Goal: Task Accomplishment & Management: Manage account settings

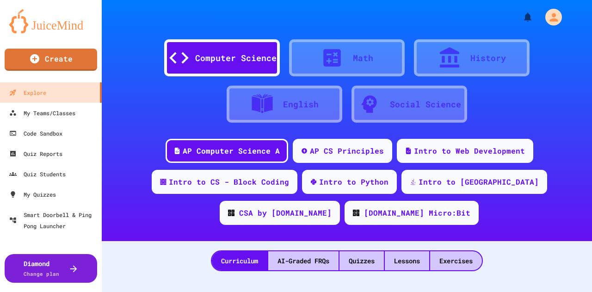
click at [207, 169] on div "AP Computer Science A AP CS Principles Intro to Web Development Intro to CS - B…" at bounding box center [347, 185] width 490 height 93
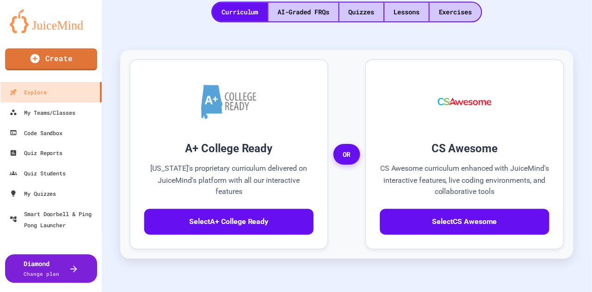
scroll to position [214, 0]
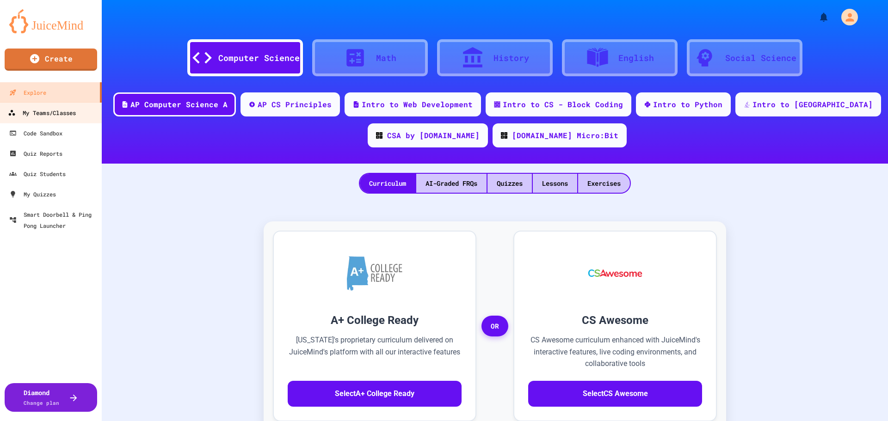
click at [53, 111] on div "My Teams/Classes" at bounding box center [42, 113] width 68 height 12
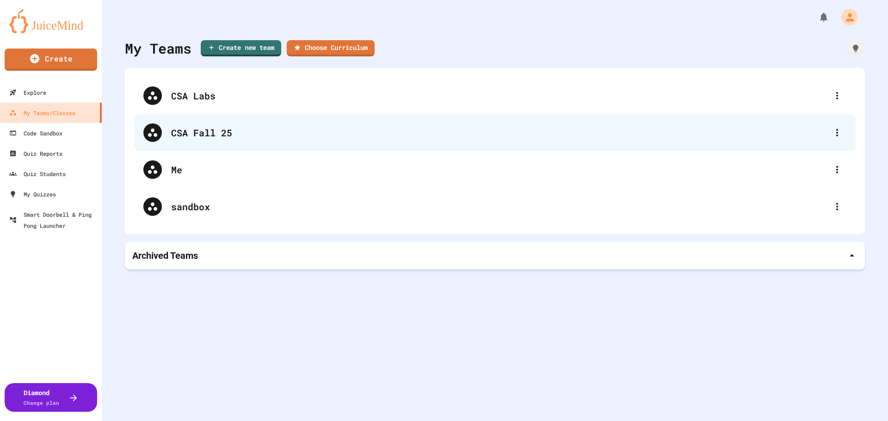
click at [248, 132] on div "CSA Fall 25" at bounding box center [499, 133] width 657 height 14
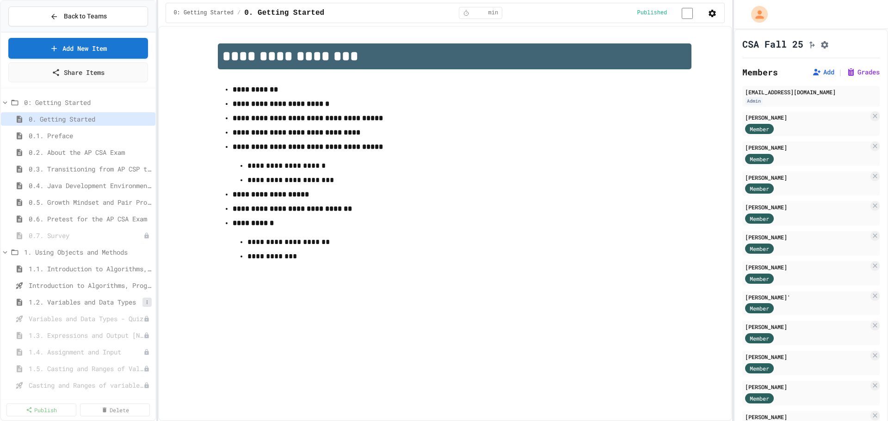
click at [144, 303] on icon at bounding box center [147, 303] width 6 height 6
click at [114, 302] on div at bounding box center [444, 210] width 888 height 421
click at [106, 300] on span "1.2. Variables and Data Types" at bounding box center [86, 302] width 114 height 10
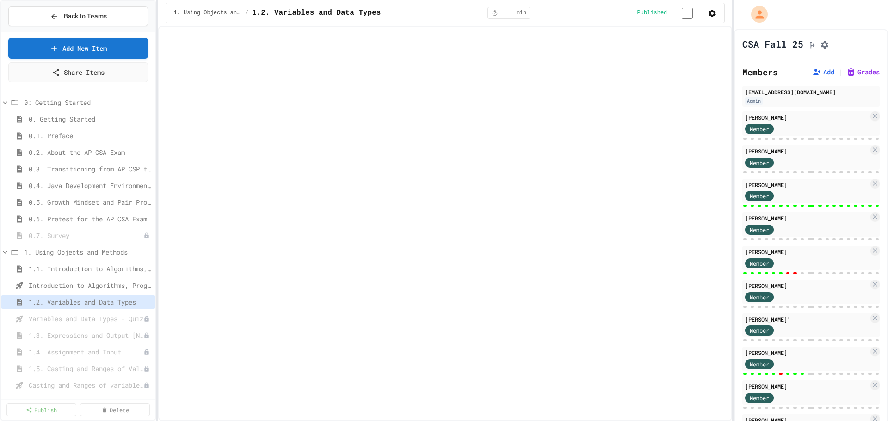
select select "***"
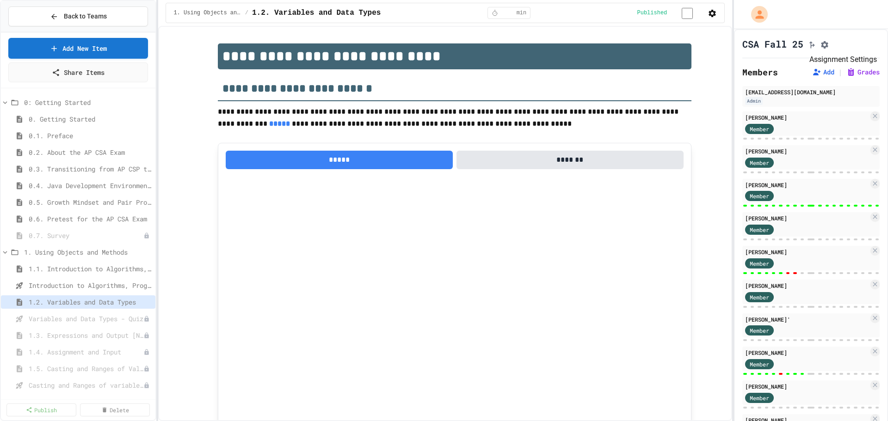
click at [829, 49] on button "Assignment Settings" at bounding box center [824, 43] width 9 height 11
type input "*"
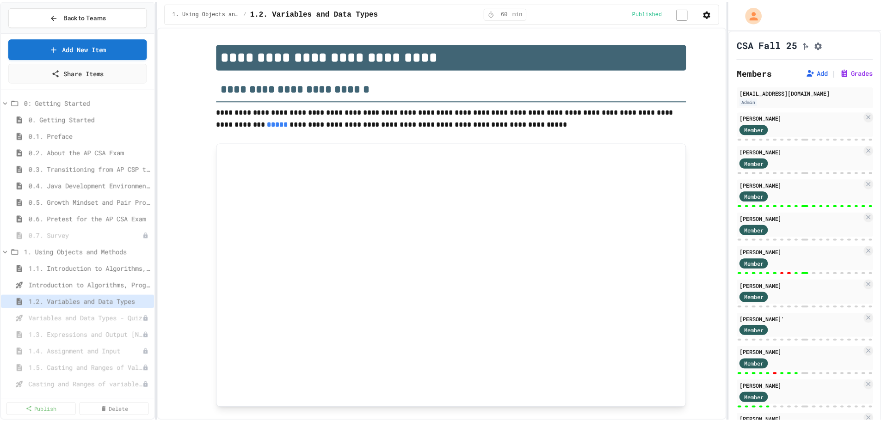
scroll to position [0, 0]
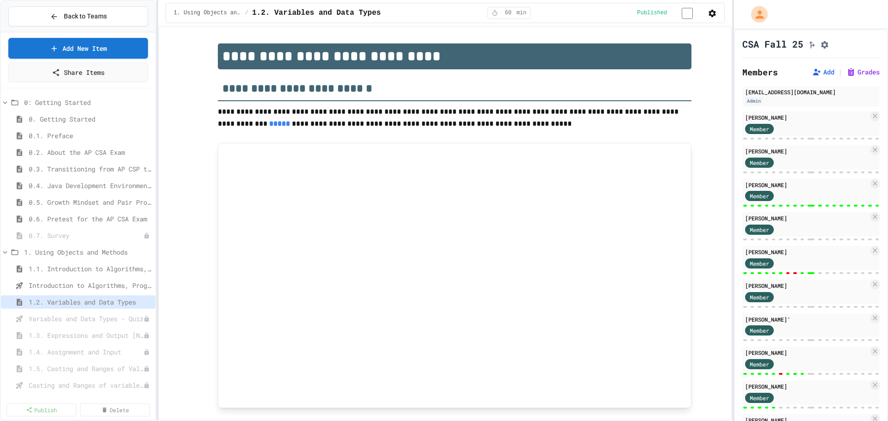
click at [760, 15] on icon "My Account" at bounding box center [760, 14] width 16 height 16
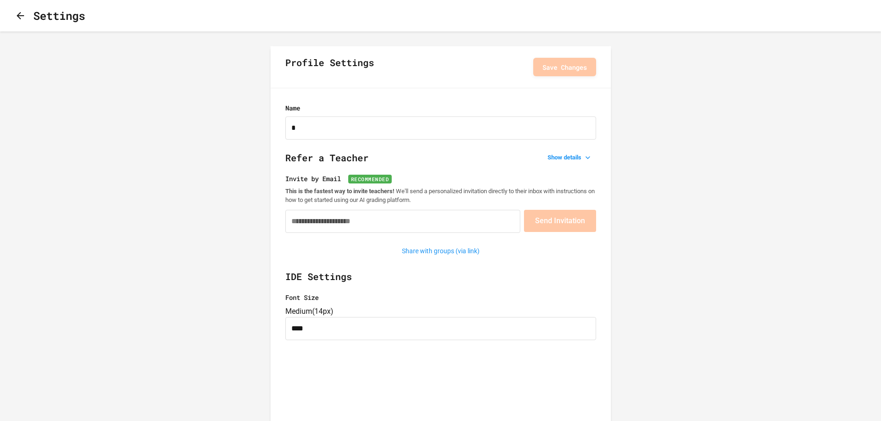
click at [26, 22] on button "button" at bounding box center [20, 16] width 11 height 12
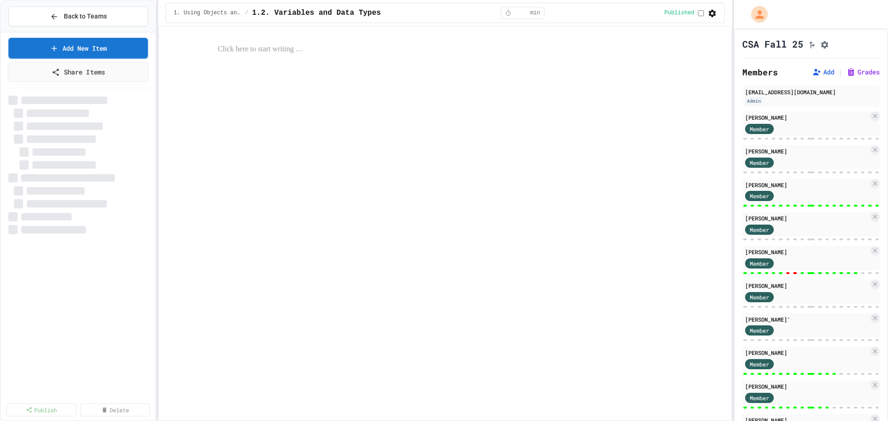
select select "***"
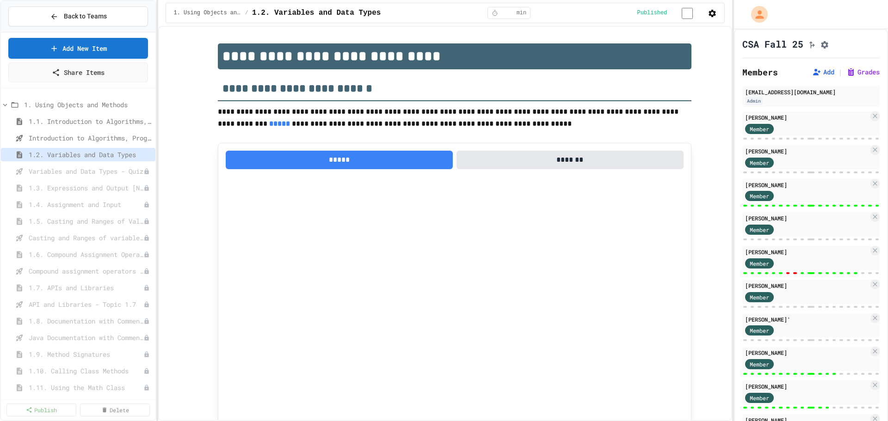
scroll to position [146, 0]
click at [64, 189] on span "1.3. Expressions and Output [New]" at bounding box center [81, 190] width 105 height 10
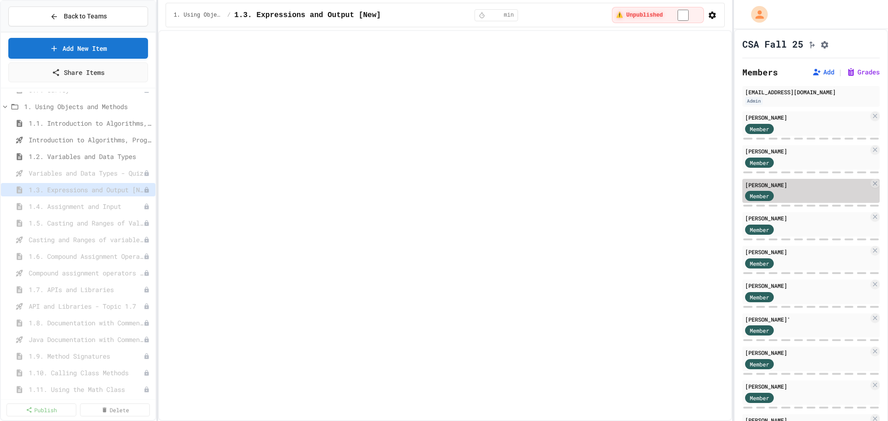
select select "***"
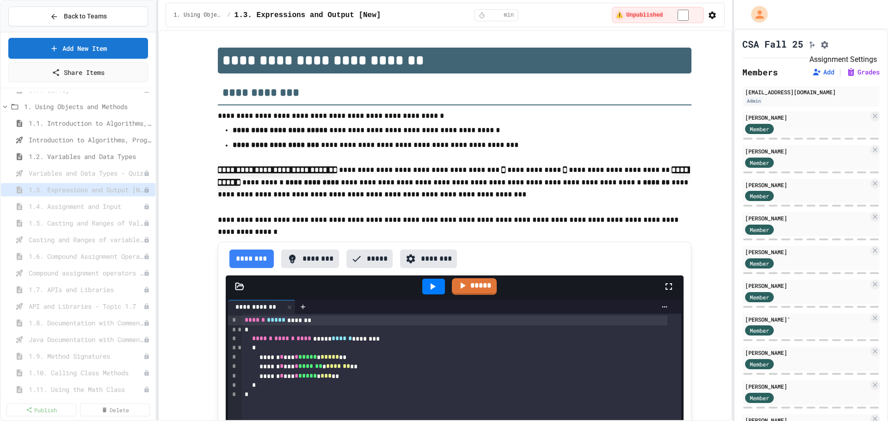
click at [829, 47] on button "Assignment Settings" at bounding box center [824, 43] width 9 height 11
type input "*"
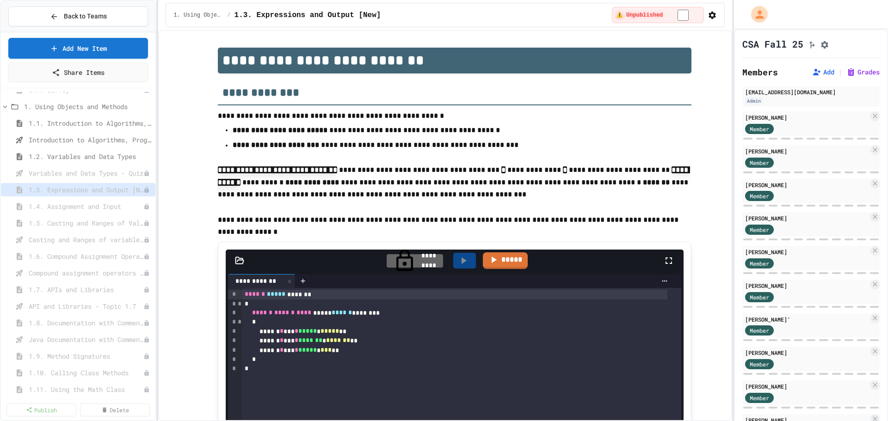
scroll to position [0, 0]
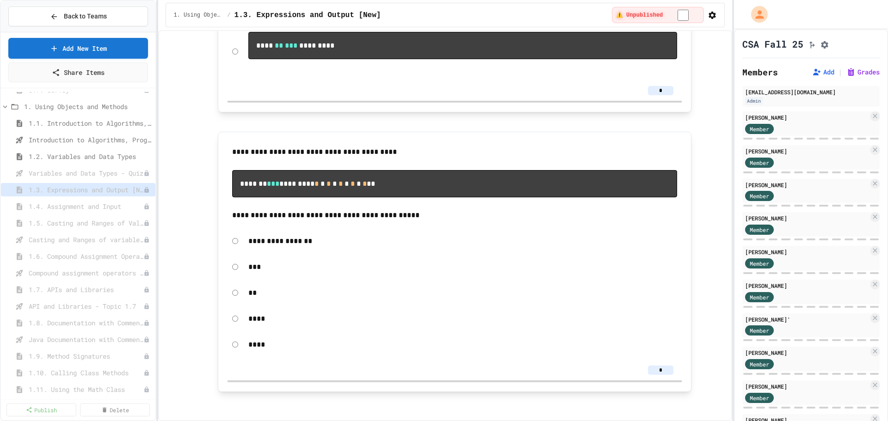
scroll to position [5764, 0]
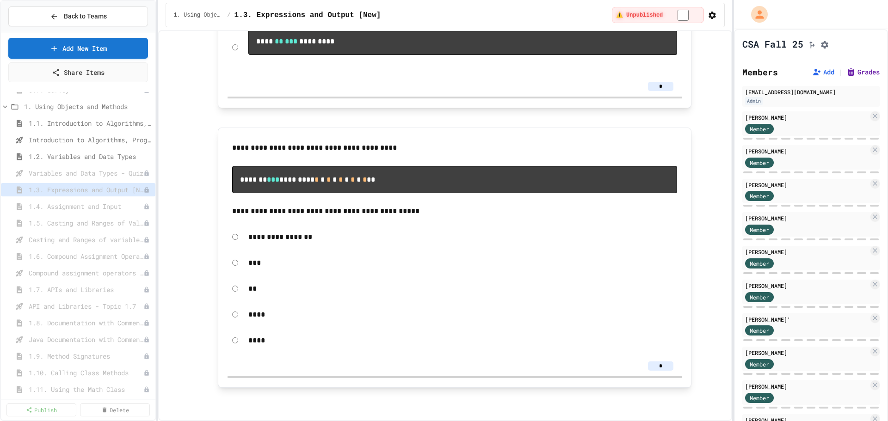
click at [859, 76] on button "Grades" at bounding box center [862, 72] width 33 height 9
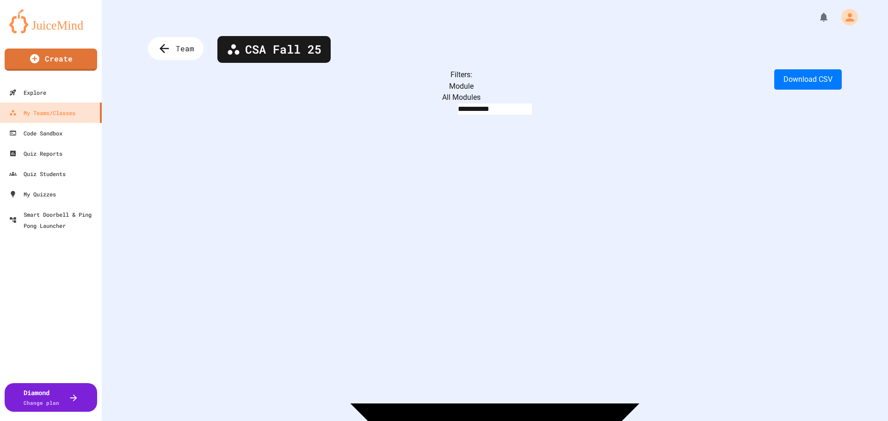
click at [332, 80] on body "**********" at bounding box center [444, 210] width 888 height 421
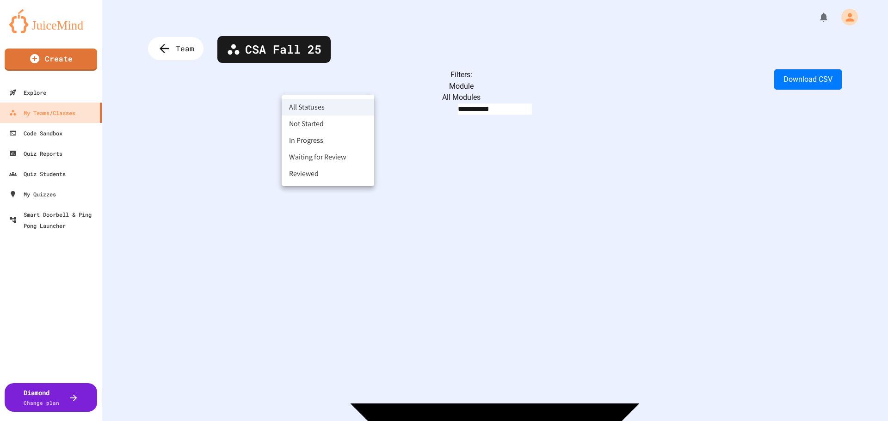
click at [212, 88] on div at bounding box center [444, 210] width 888 height 421
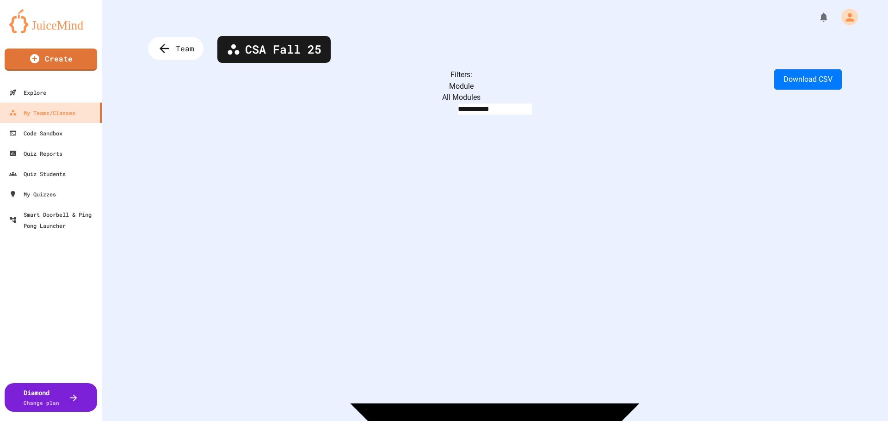
click at [236, 90] on body "**********" at bounding box center [444, 210] width 888 height 421
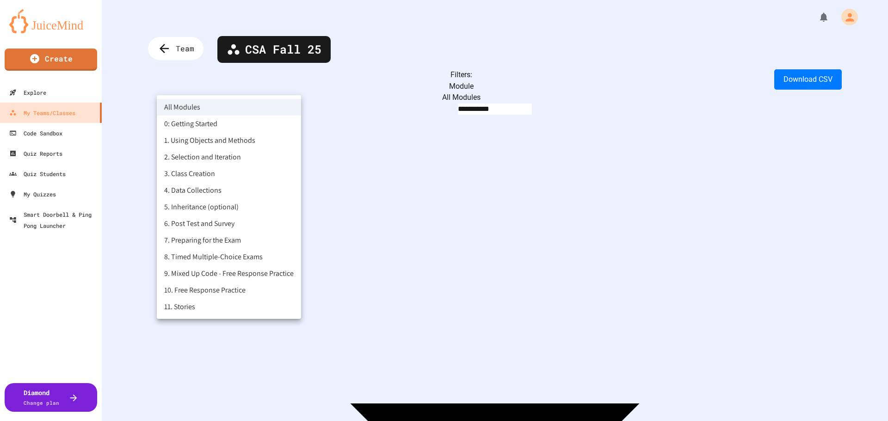
click at [215, 143] on li "1. Using Objects and Methods" at bounding box center [229, 140] width 144 height 17
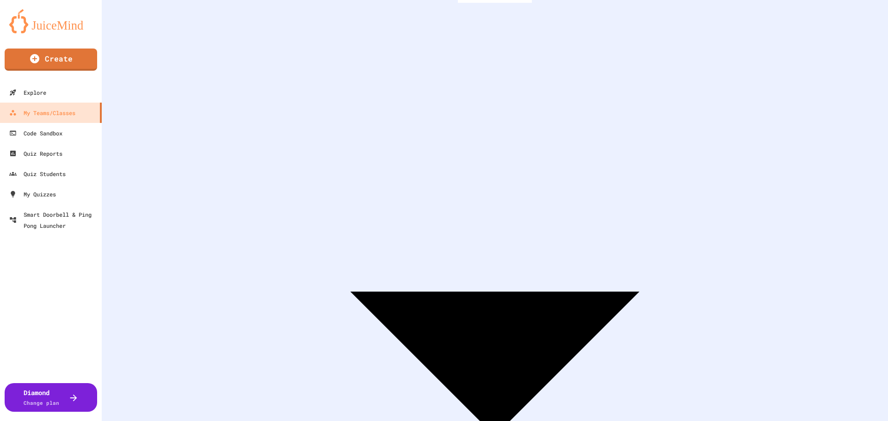
scroll to position [111, 0]
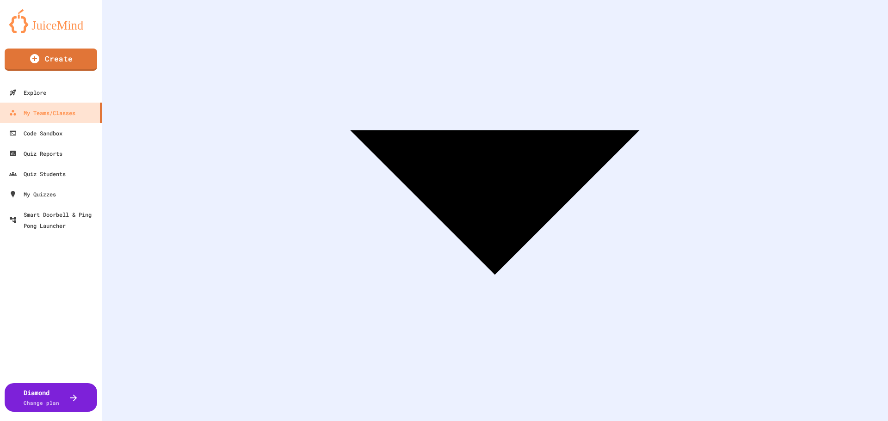
scroll to position [96, 0]
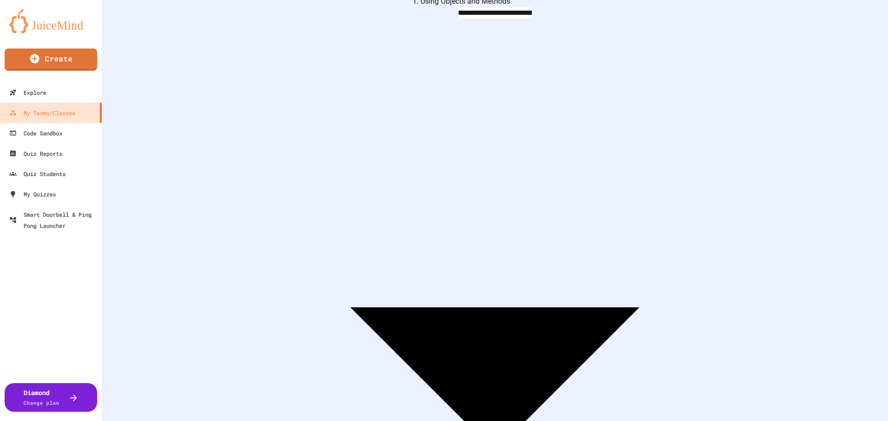
drag, startPoint x: 884, startPoint y: 110, endPoint x: 867, endPoint y: 56, distance: 56.7
click at [866, 56] on div "**********" at bounding box center [495, 114] width 786 height 421
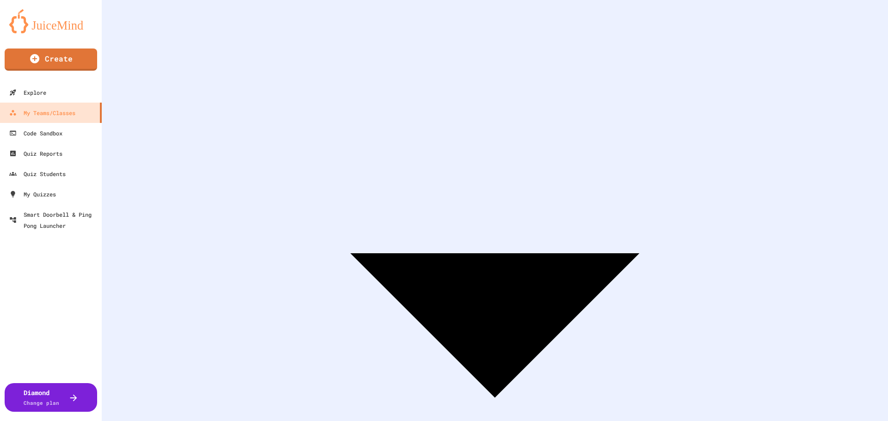
scroll to position [0, 0]
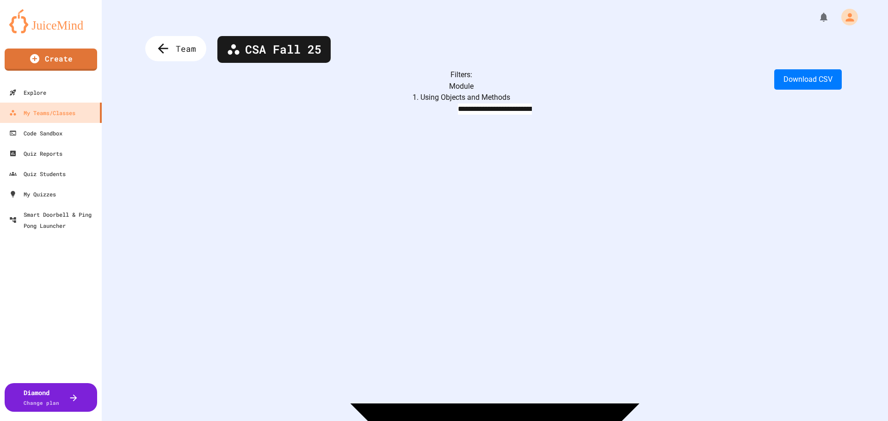
click at [184, 52] on span "Team" at bounding box center [186, 49] width 20 height 12
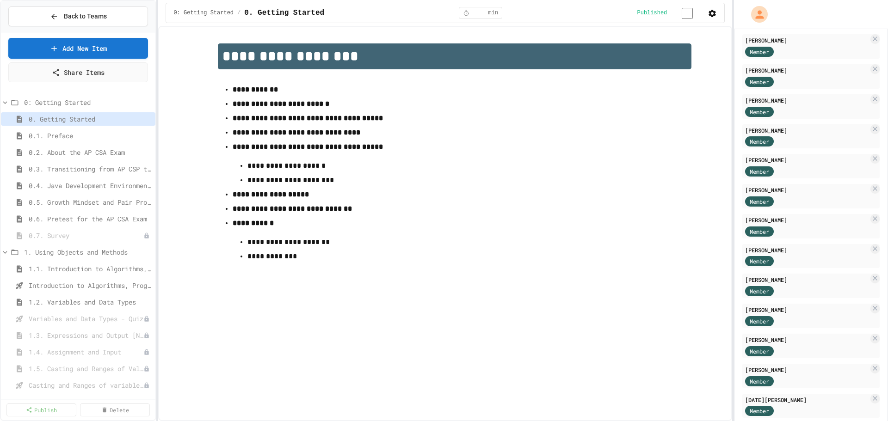
scroll to position [317, 0]
click at [871, 372] on icon at bounding box center [874, 367] width 7 height 7
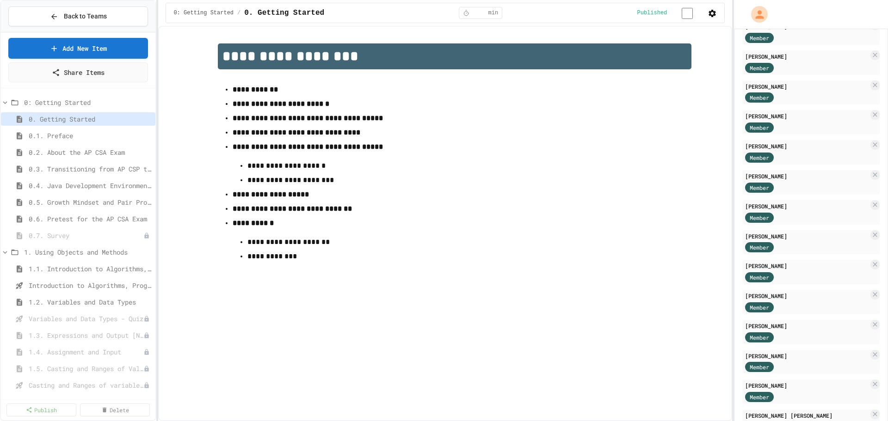
scroll to position [0, 0]
